Goal: Task Accomplishment & Management: Complete application form

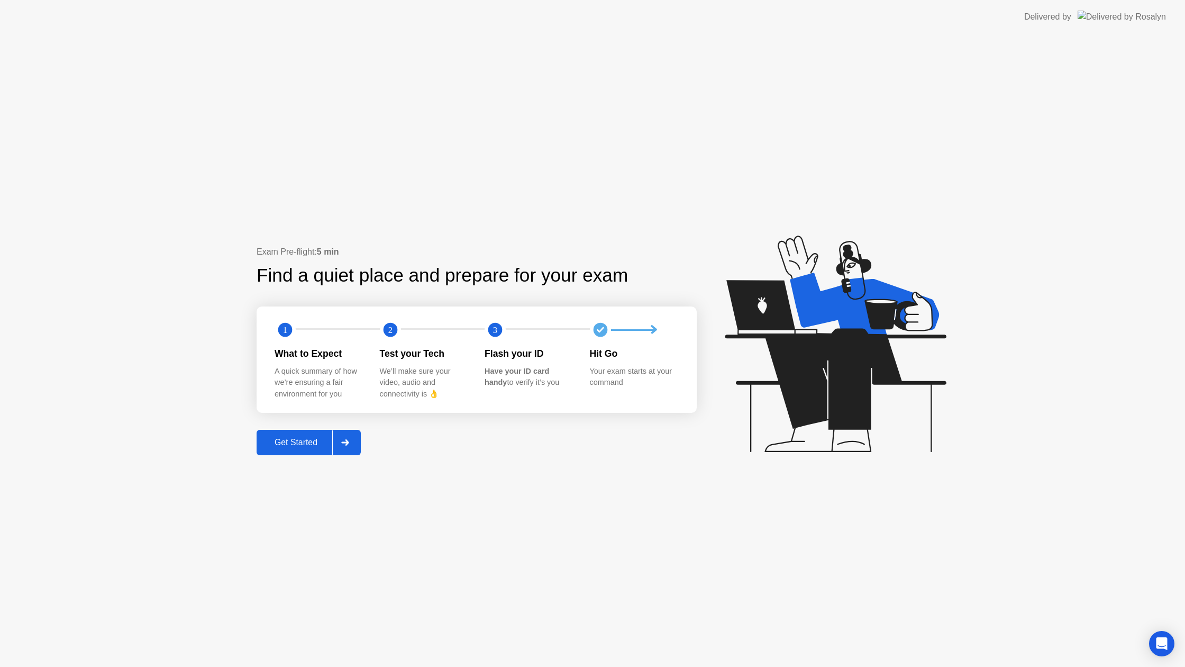
click at [298, 450] on button "Get Started" at bounding box center [309, 442] width 104 height 25
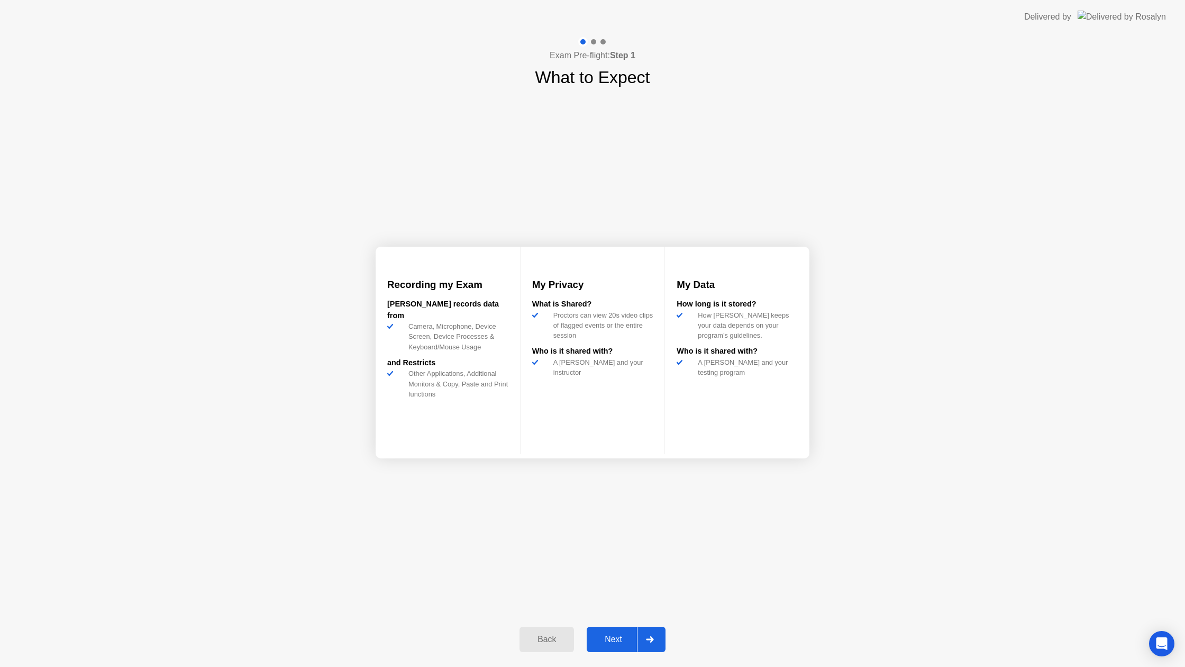
click at [603, 639] on div "Next" at bounding box center [613, 639] width 47 height 10
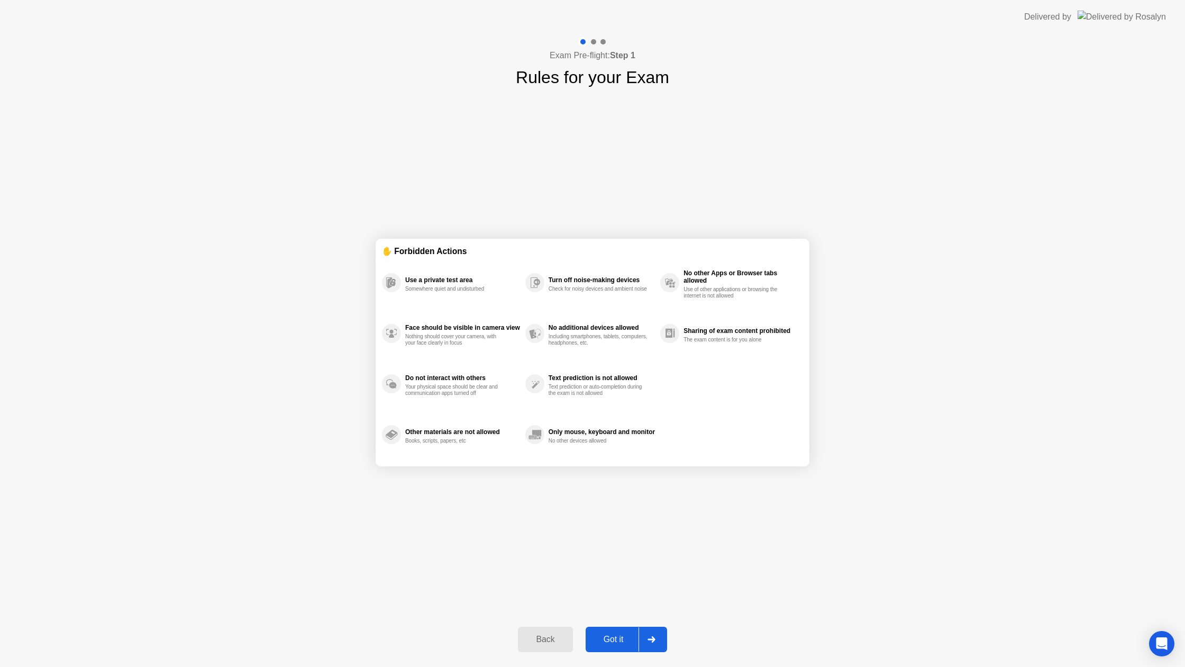
click at [615, 637] on div "Got it" at bounding box center [614, 639] width 50 height 10
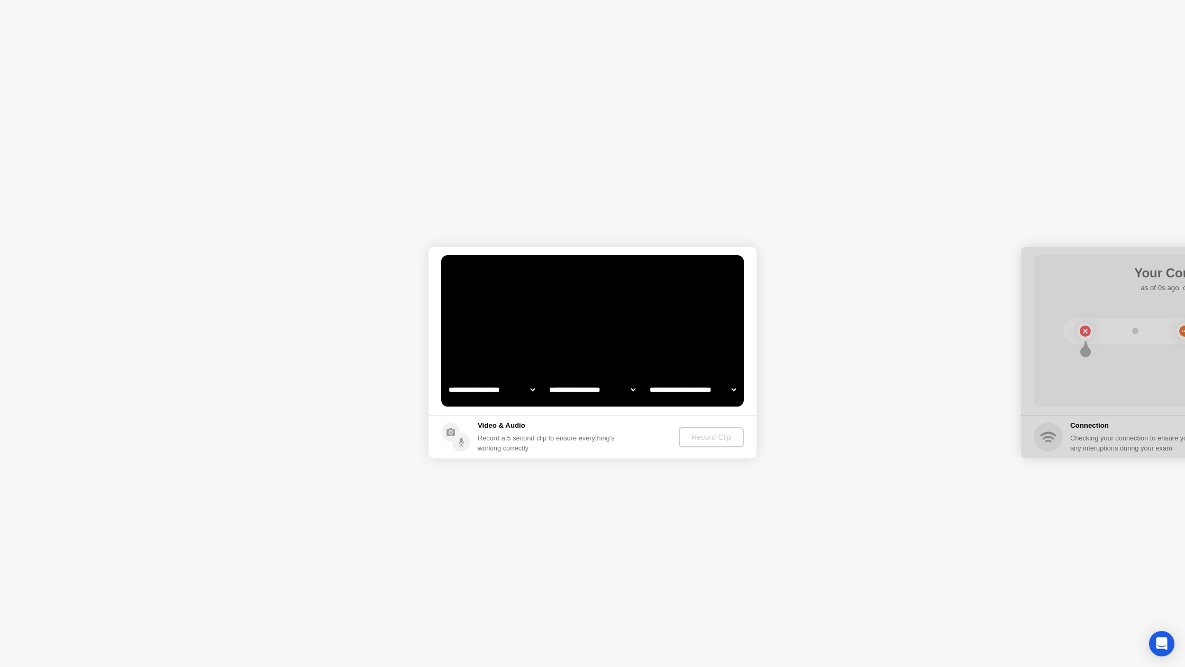
select select "**********"
select select "*******"
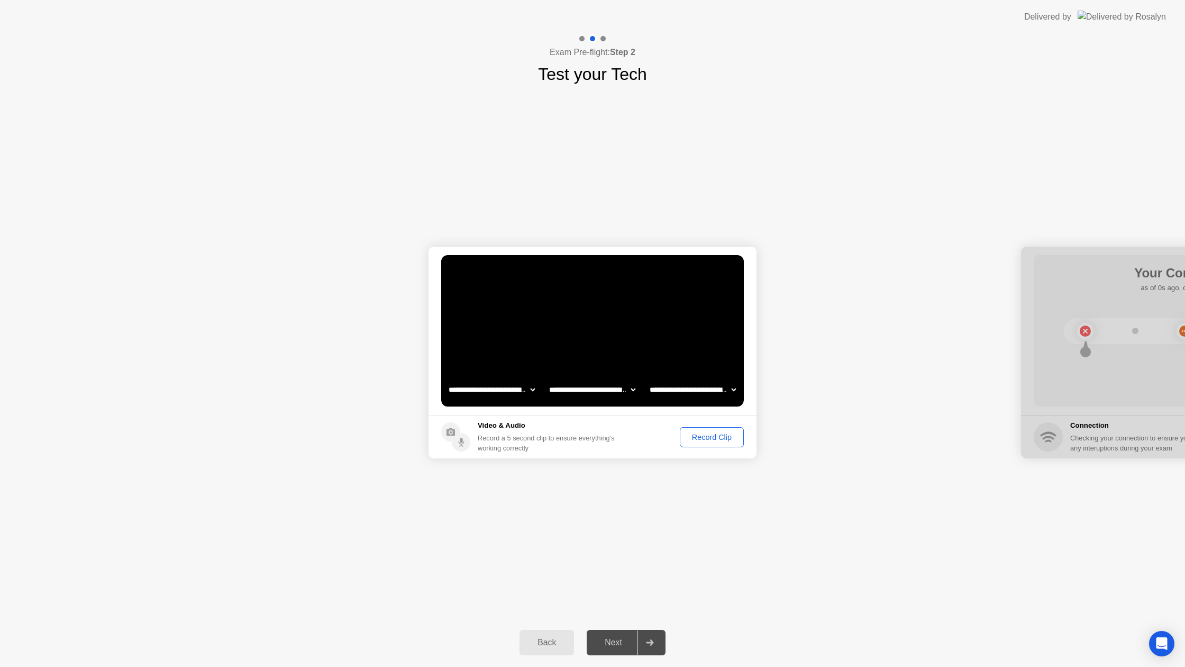
click at [707, 430] on button "Record Clip" at bounding box center [712, 437] width 64 height 20
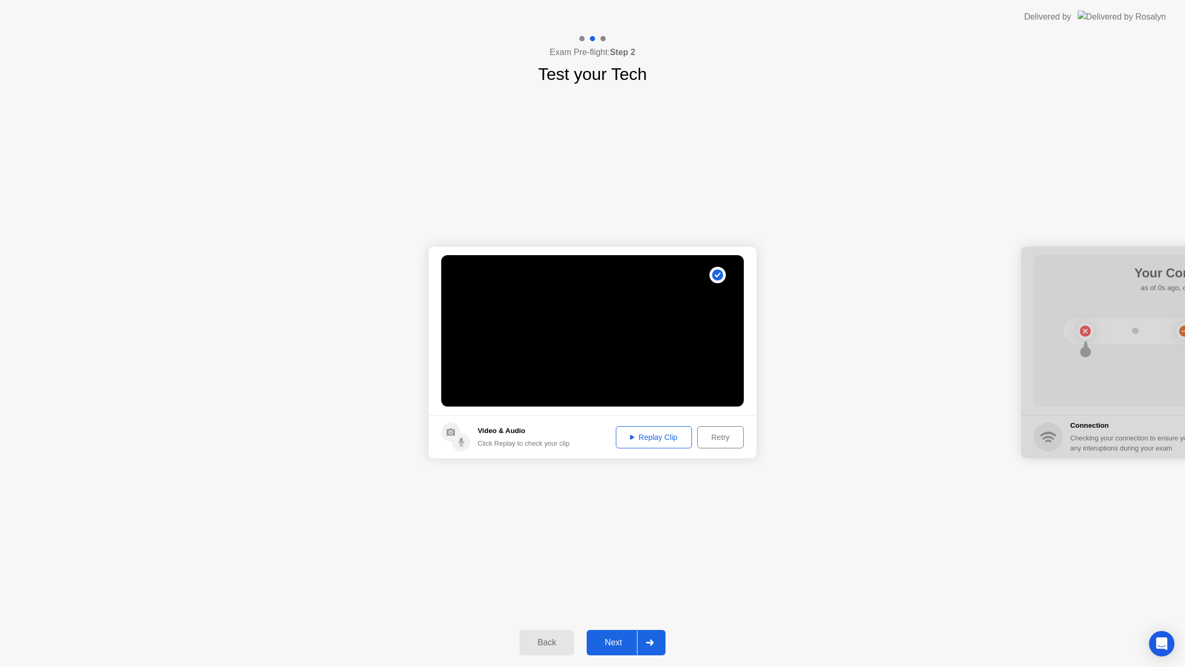
click at [643, 436] on div "Replay Clip" at bounding box center [653, 437] width 69 height 8
click at [645, 442] on button "Replay Clip" at bounding box center [654, 437] width 76 height 22
click at [616, 637] on div "Next" at bounding box center [613, 642] width 47 height 10
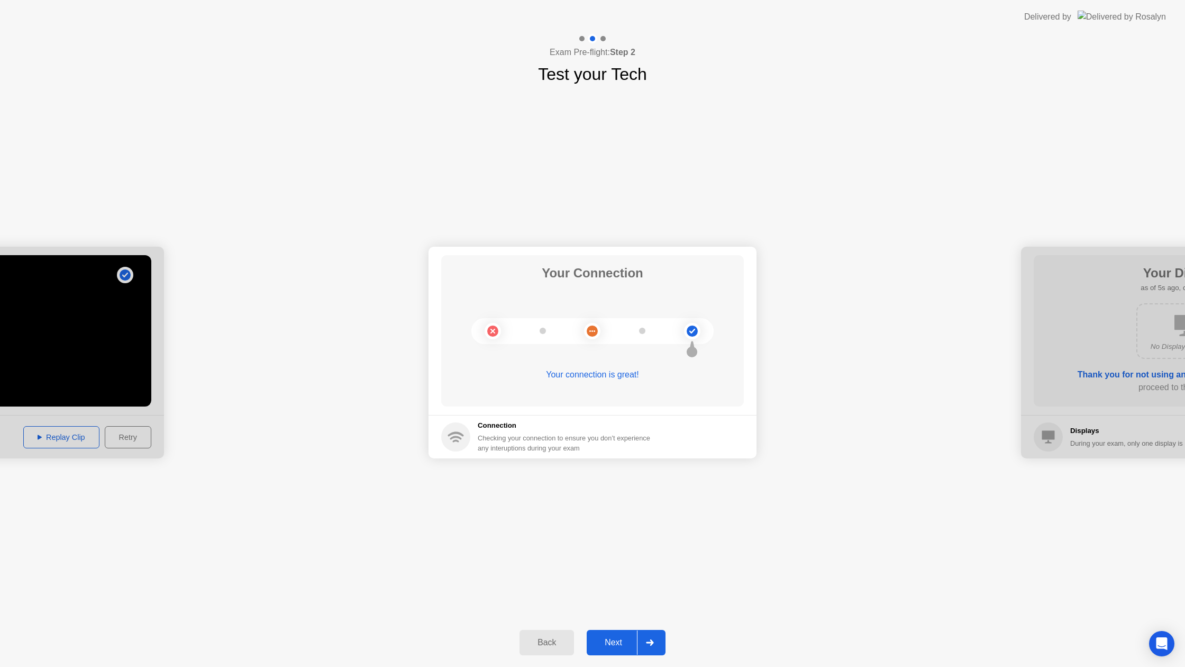
click at [610, 637] on div "Next" at bounding box center [613, 642] width 47 height 10
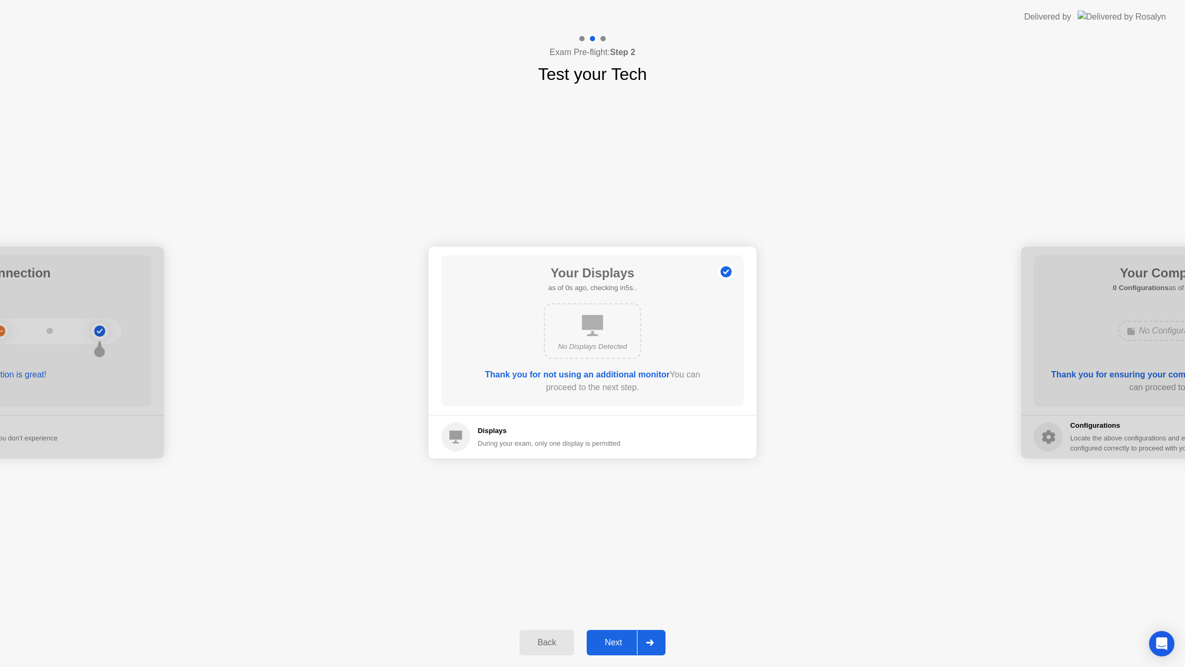
click at [607, 640] on div "Next" at bounding box center [613, 642] width 47 height 10
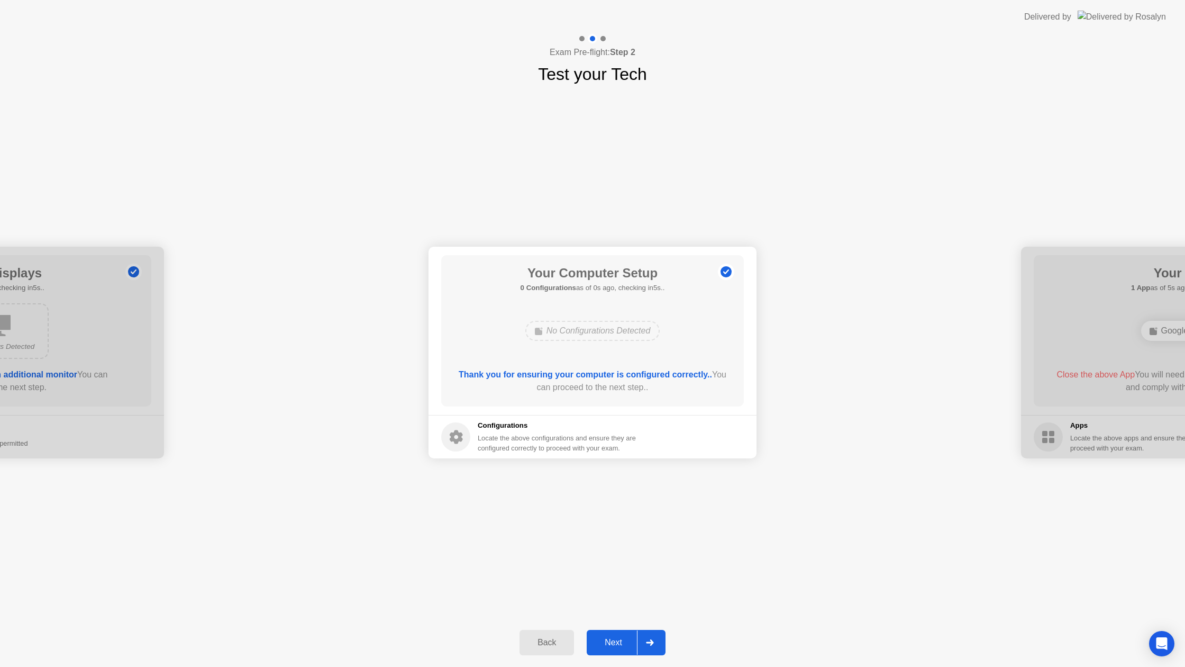
click at [607, 640] on div "Next" at bounding box center [613, 642] width 47 height 10
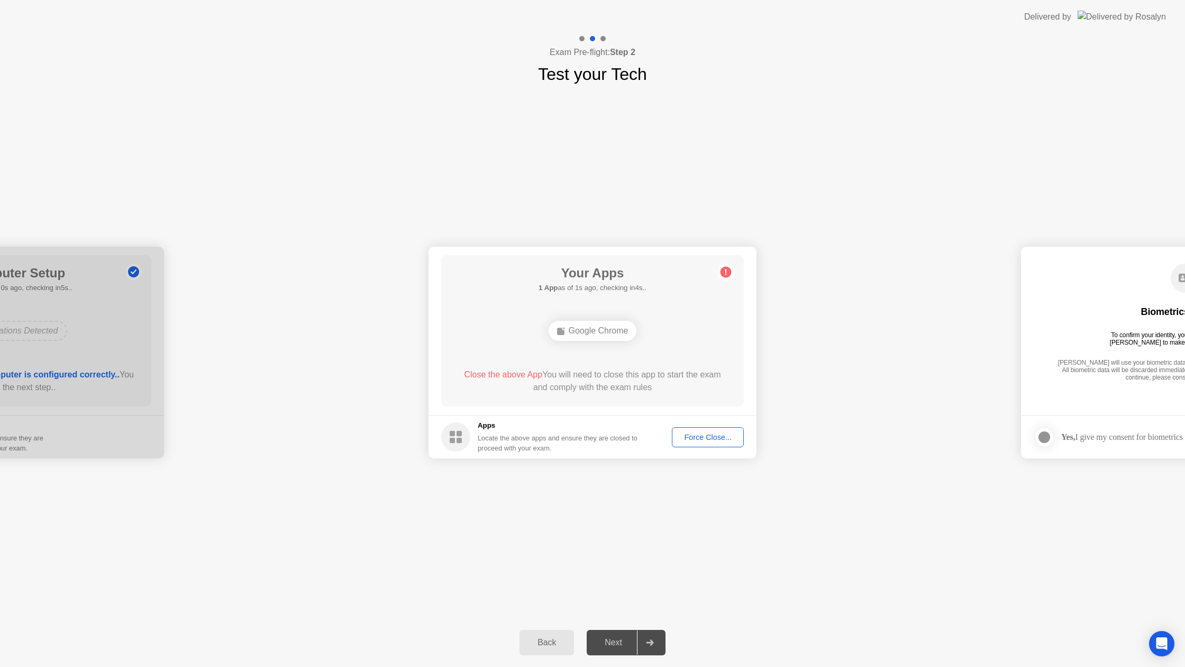
click at [693, 438] on div "Force Close..." at bounding box center [708, 437] width 65 height 8
click at [612, 637] on div "Next" at bounding box center [613, 642] width 47 height 10
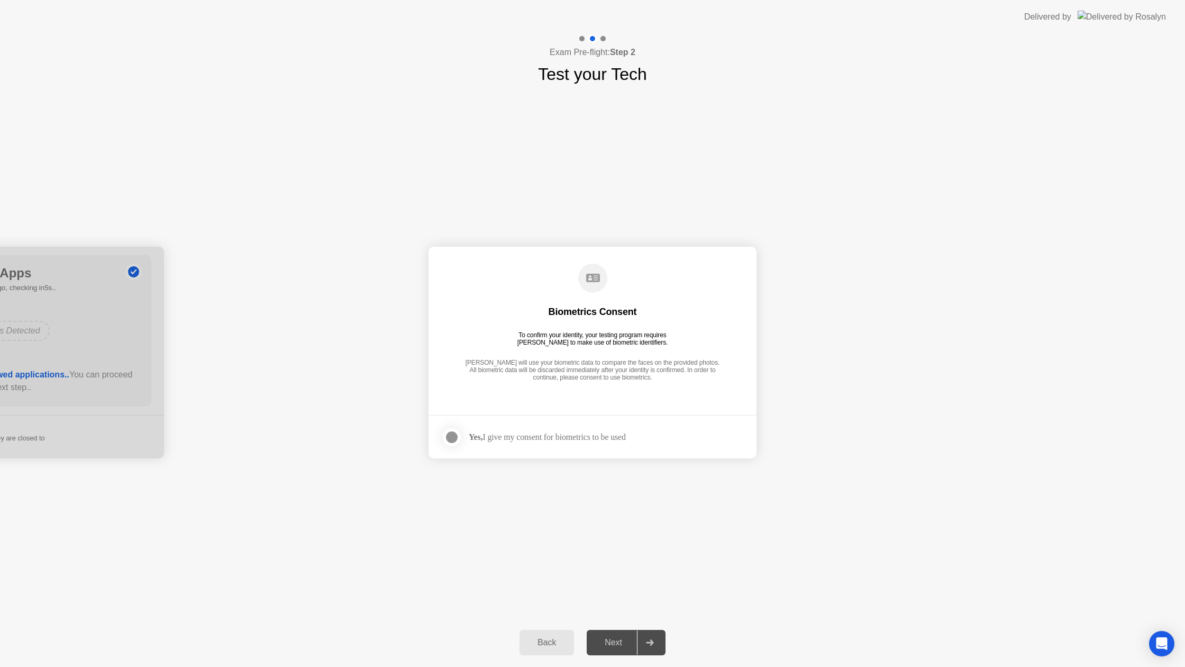
click at [458, 437] on div at bounding box center [451, 437] width 13 height 13
click at [626, 635] on button "Next" at bounding box center [626, 641] width 79 height 25
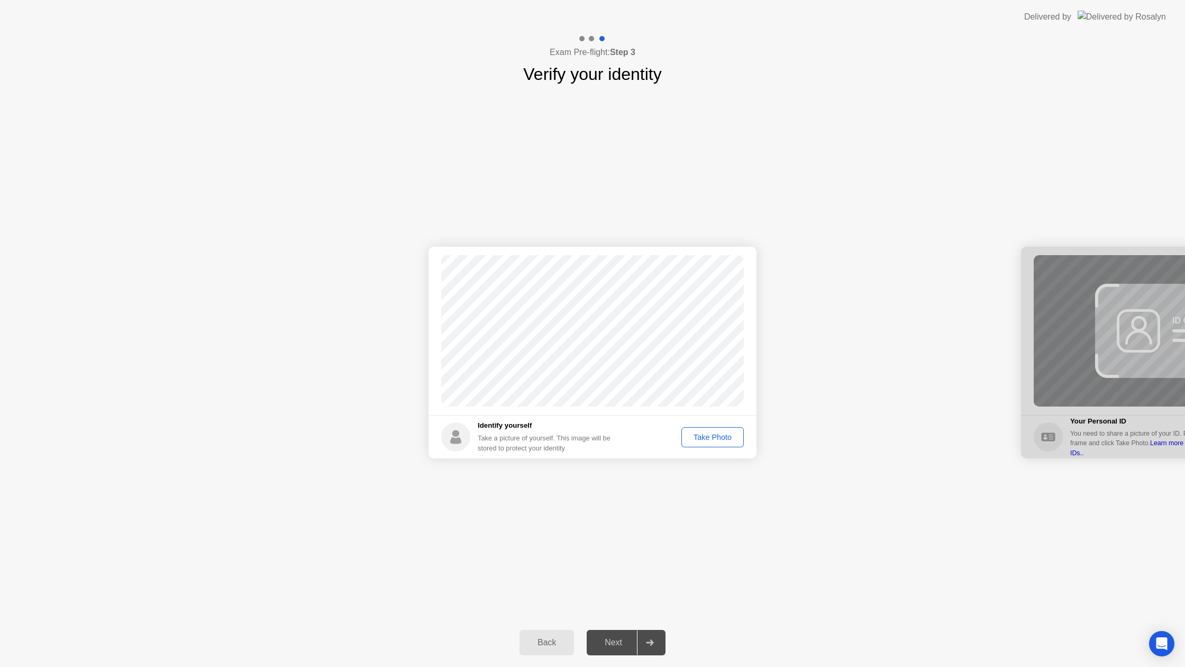
click at [708, 434] on div "Take Photo" at bounding box center [712, 437] width 55 height 8
click at [592, 640] on div "Next" at bounding box center [613, 642] width 47 height 10
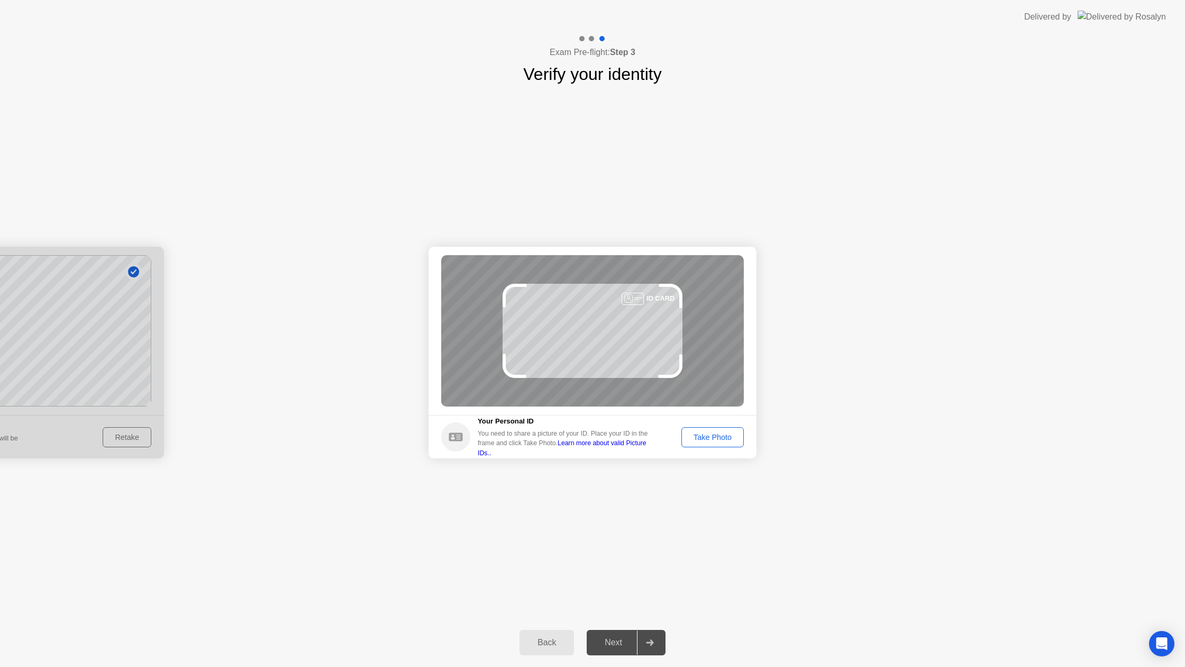
click at [719, 433] on div "Take Photo" at bounding box center [712, 437] width 55 height 8
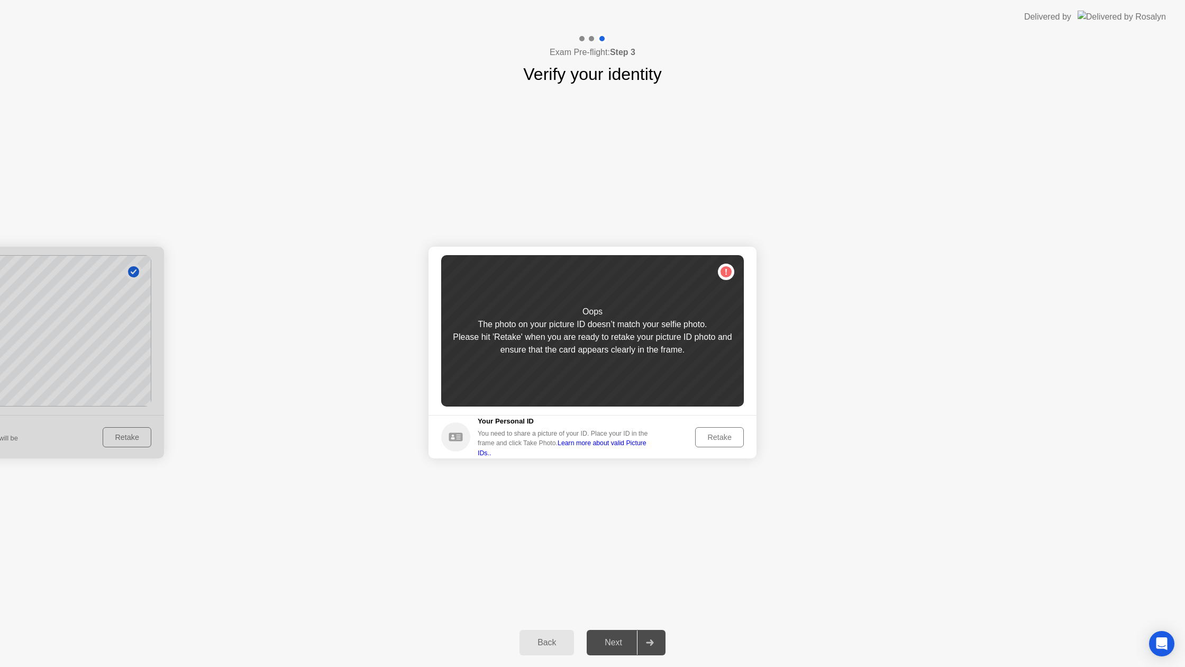
click at [717, 437] on div "Retake" at bounding box center [719, 437] width 41 height 8
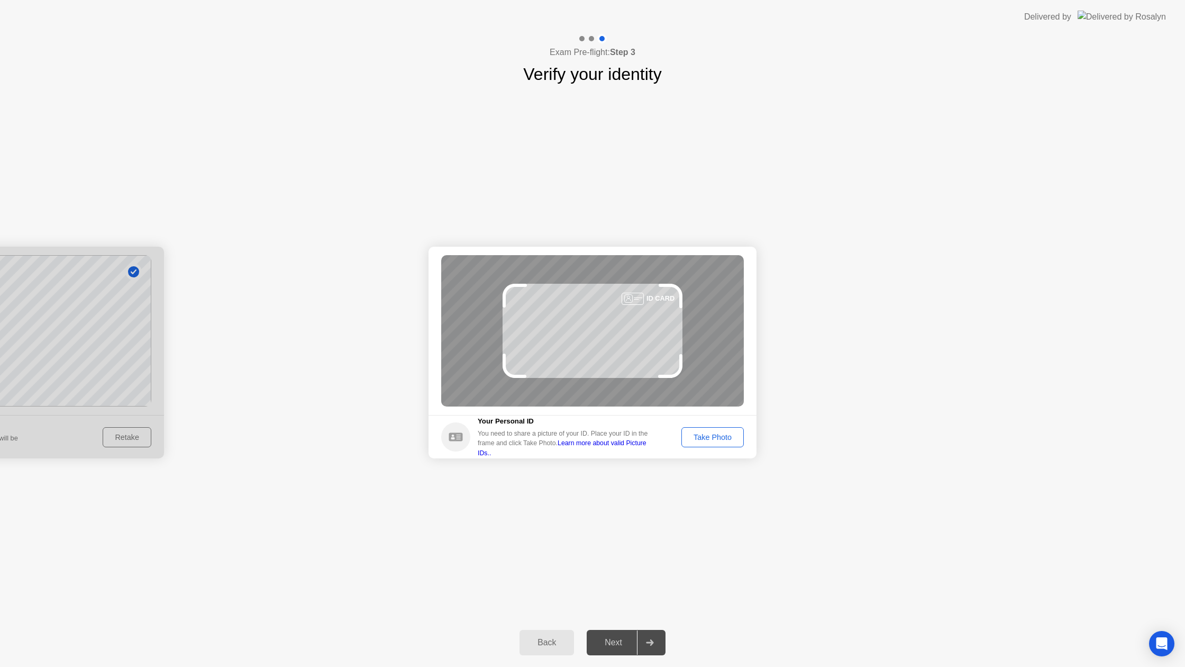
click at [717, 437] on div "Take Photo" at bounding box center [712, 437] width 55 height 8
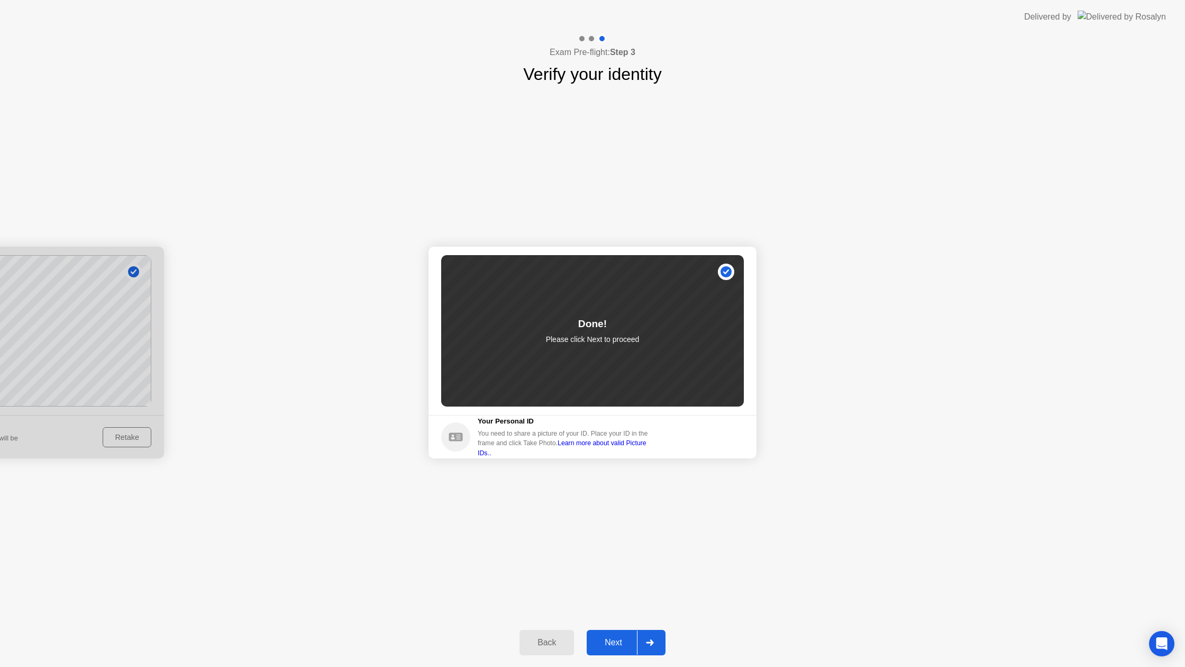
click at [606, 644] on div "Next" at bounding box center [613, 642] width 47 height 10
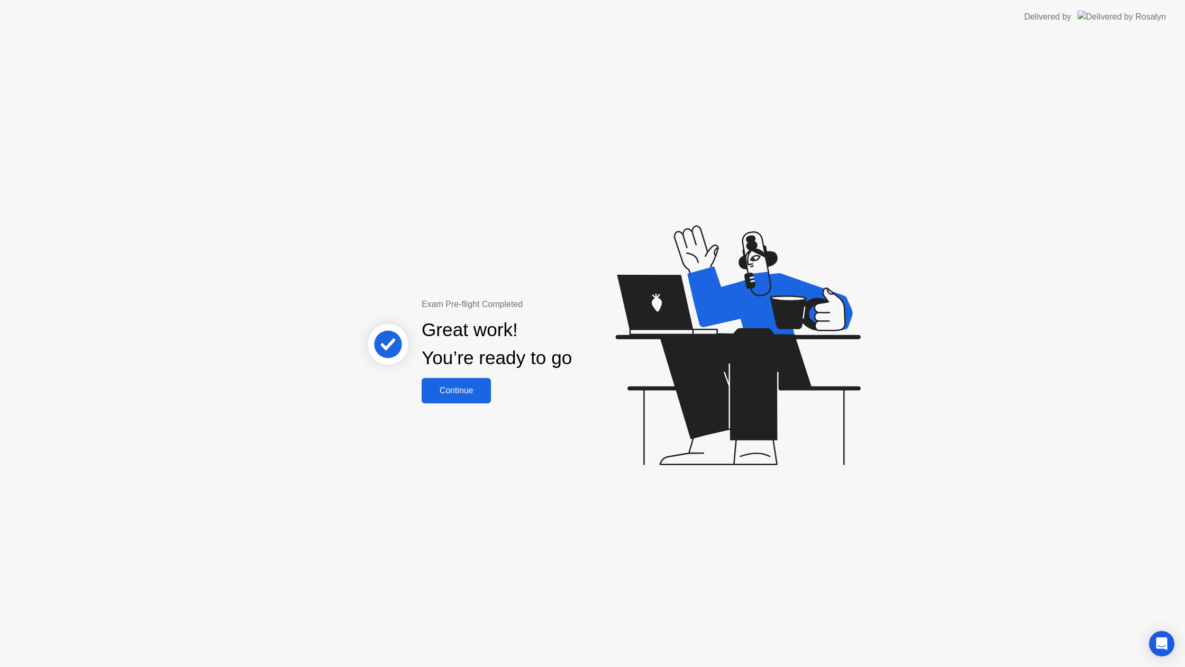
click at [466, 386] on div "Continue" at bounding box center [456, 391] width 63 height 10
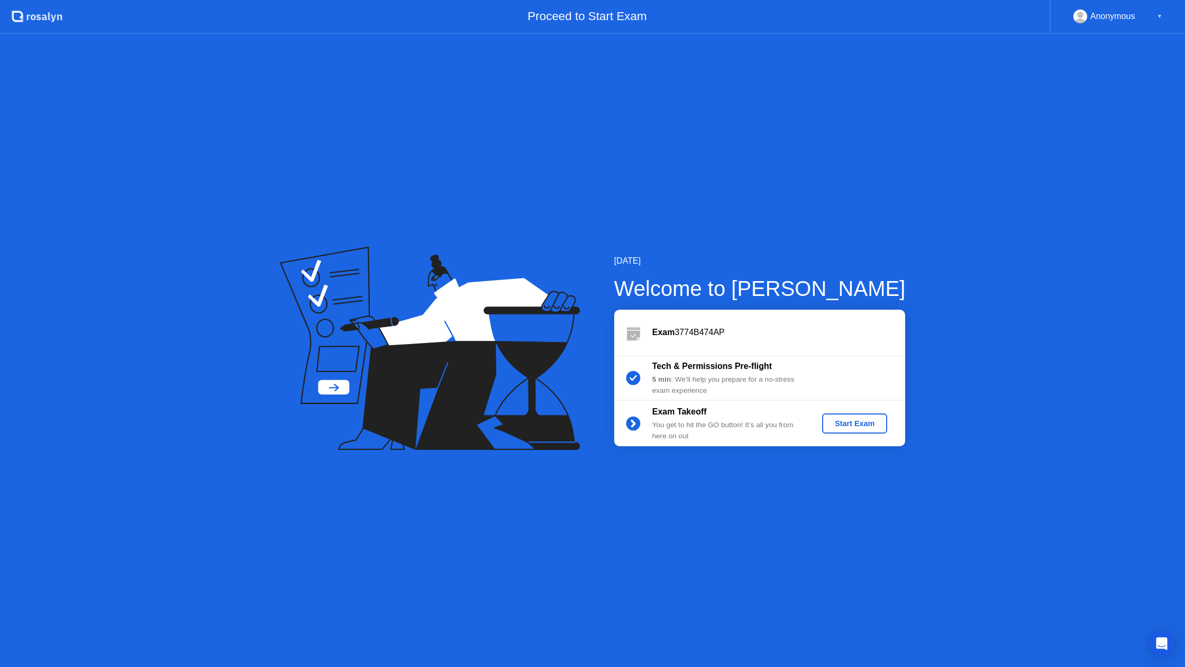
click at [859, 437] on div "Exam Takeoff You get to hit the GO button! It’s all you from here on out Start …" at bounding box center [759, 422] width 291 height 45
click at [843, 427] on div "Start Exam" at bounding box center [854, 423] width 57 height 8
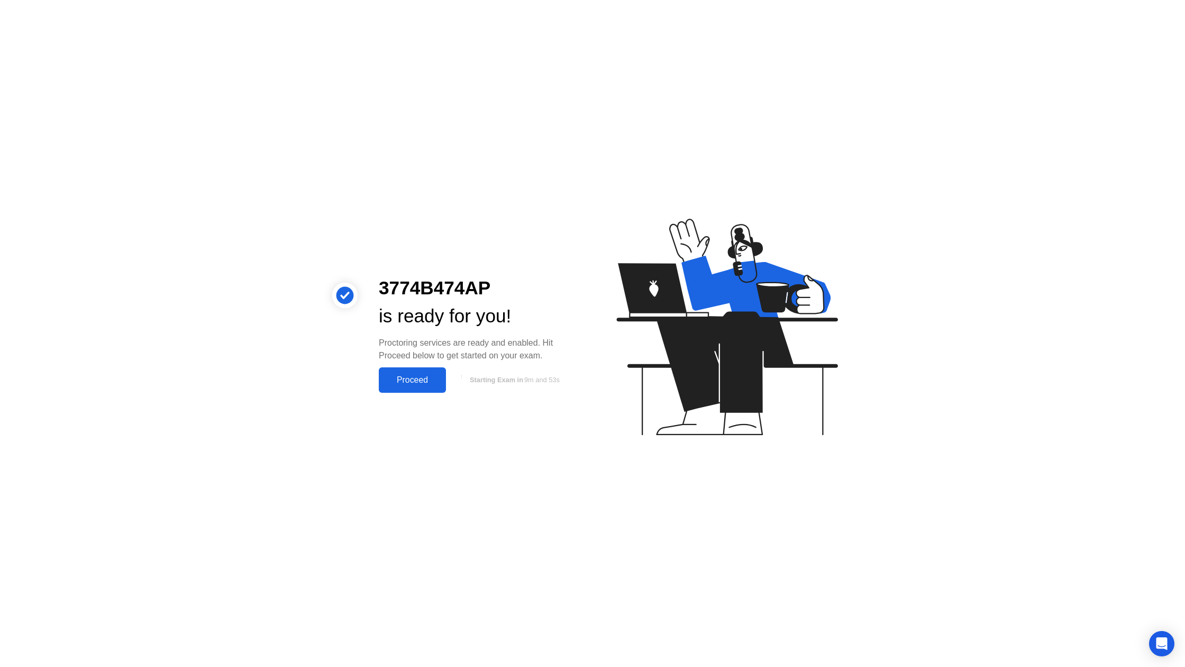
click at [409, 377] on div "Proceed" at bounding box center [412, 380] width 61 height 10
